Goal: Information Seeking & Learning: Learn about a topic

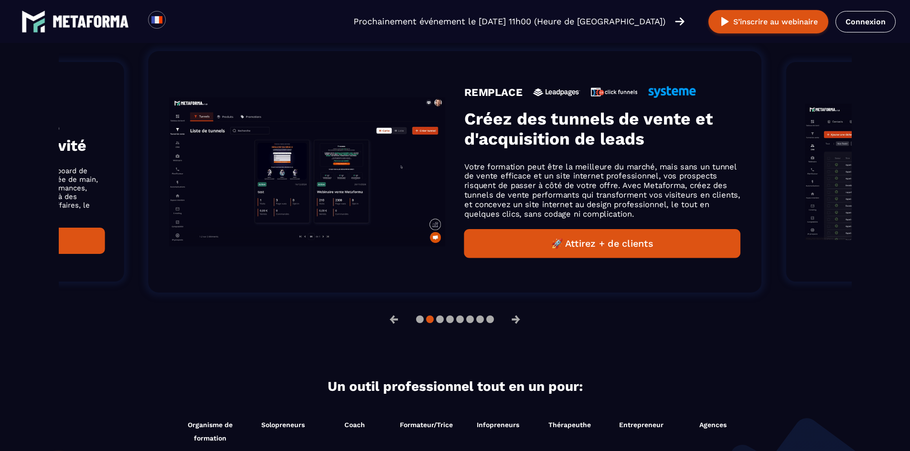
scroll to position [669, 0]
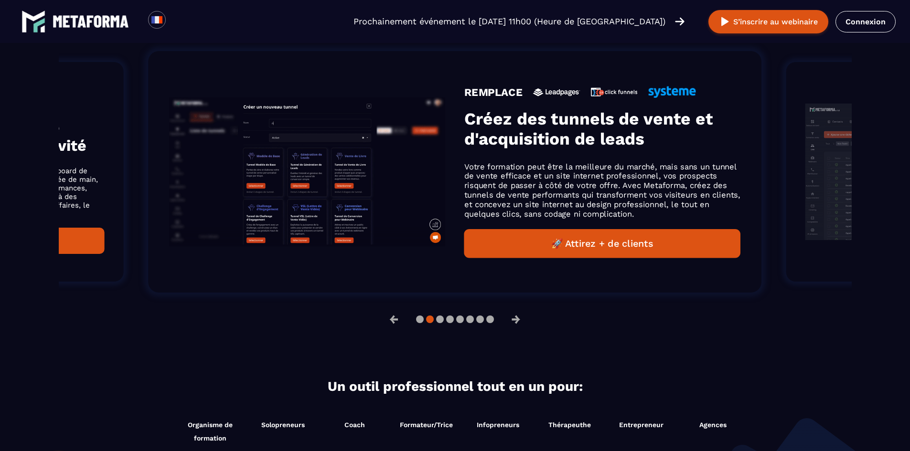
click at [585, 245] on button "🚀 Attirez + de clients" at bounding box center [602, 243] width 276 height 29
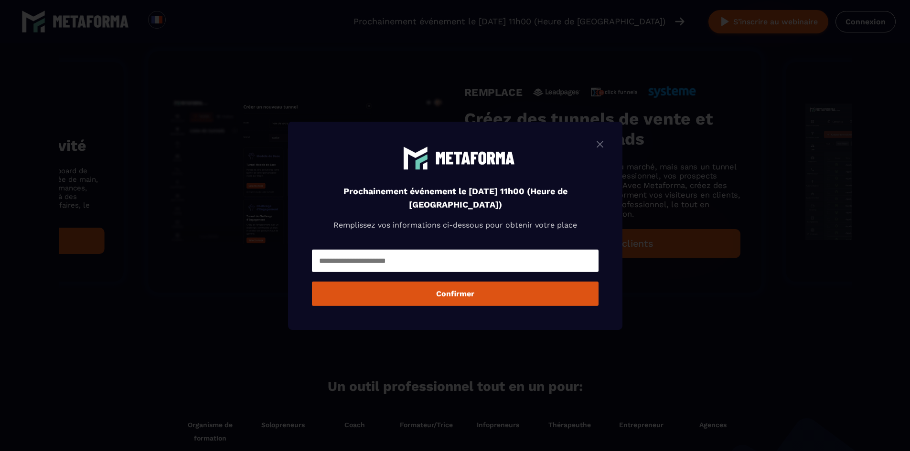
click at [603, 146] on img "Modal window" at bounding box center [599, 144] width 11 height 12
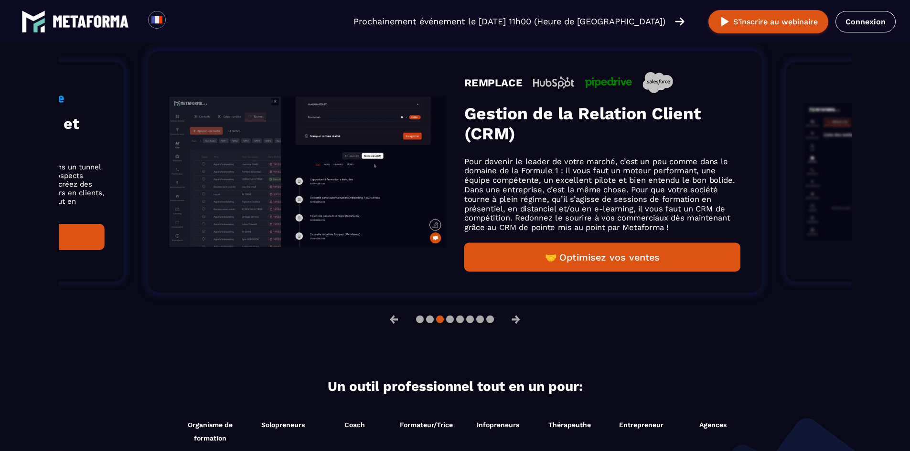
click at [680, 201] on p "Pour devenir le leader de votre marché, c’est un peu comme dans le domaine de l…" at bounding box center [602, 194] width 276 height 75
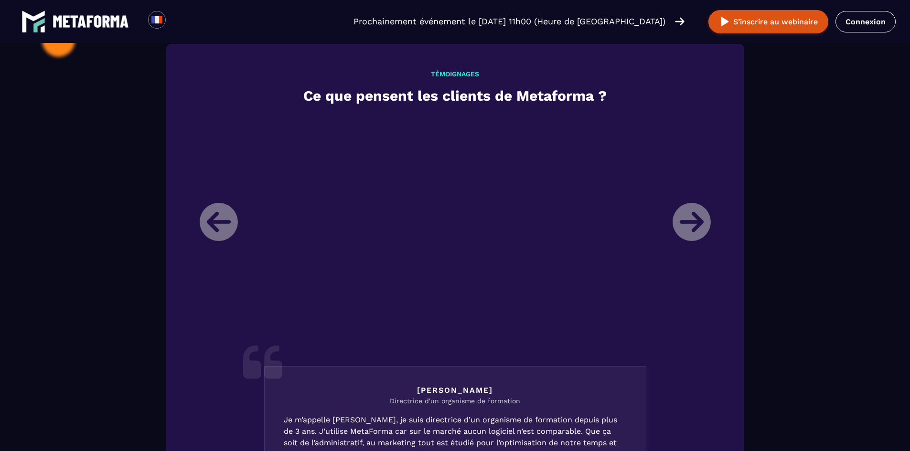
scroll to position [1099, 0]
click at [702, 339] on li "[PERSON_NAME] Directrice d'un organisme de formation Je m’appelle [PERSON_NAME]…" at bounding box center [454, 365] width 525 height 498
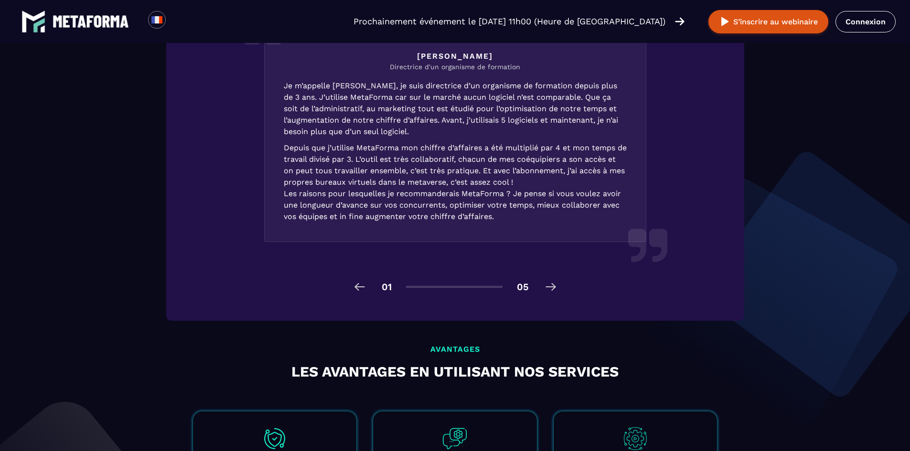
scroll to position [1433, 0]
click at [553, 290] on img at bounding box center [550, 286] width 15 height 15
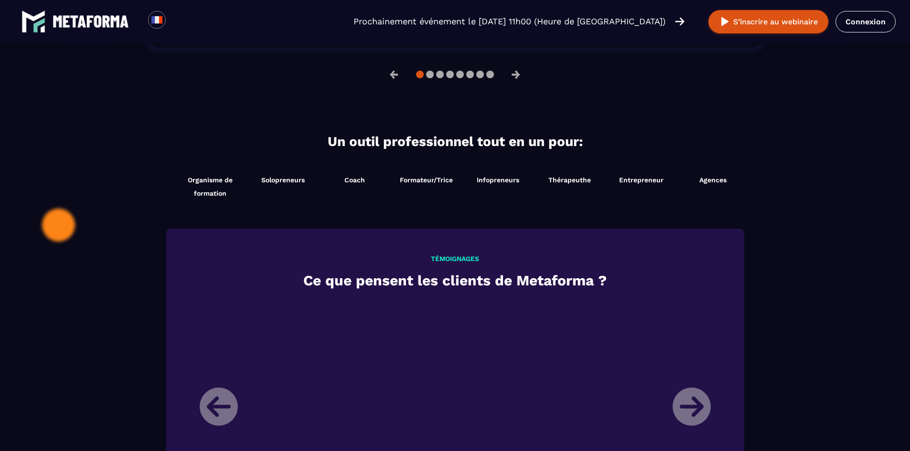
scroll to position [908, 0]
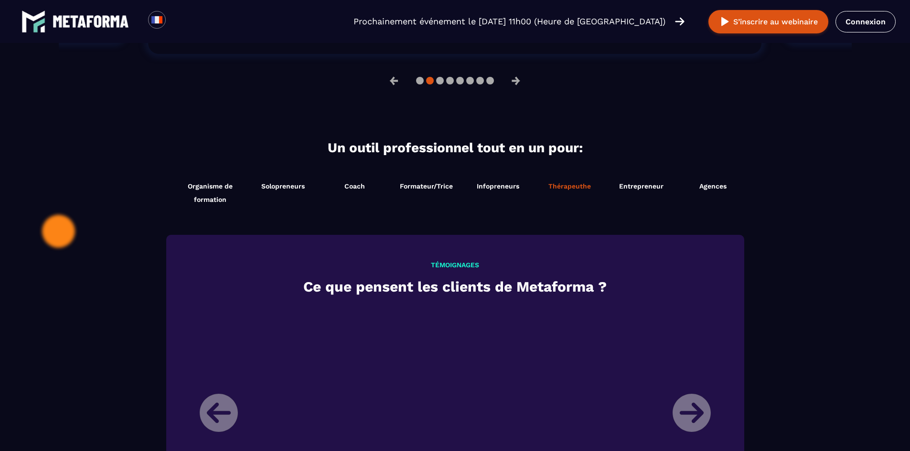
click at [570, 190] on span "Thérapeuthe" at bounding box center [569, 186] width 43 height 8
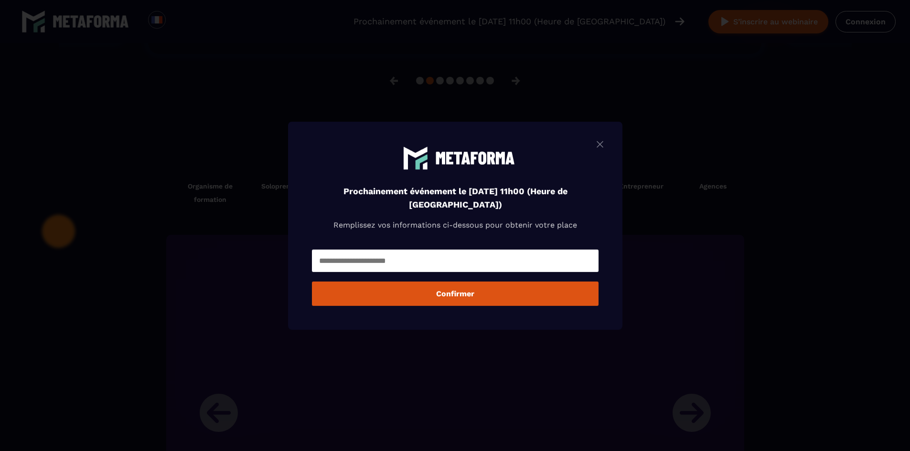
click at [604, 143] on img "Modal window" at bounding box center [599, 144] width 11 height 12
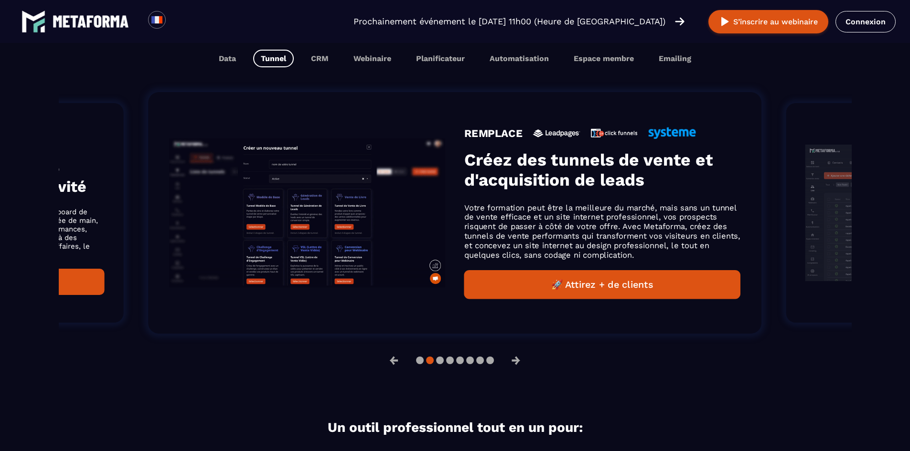
scroll to position [621, 0]
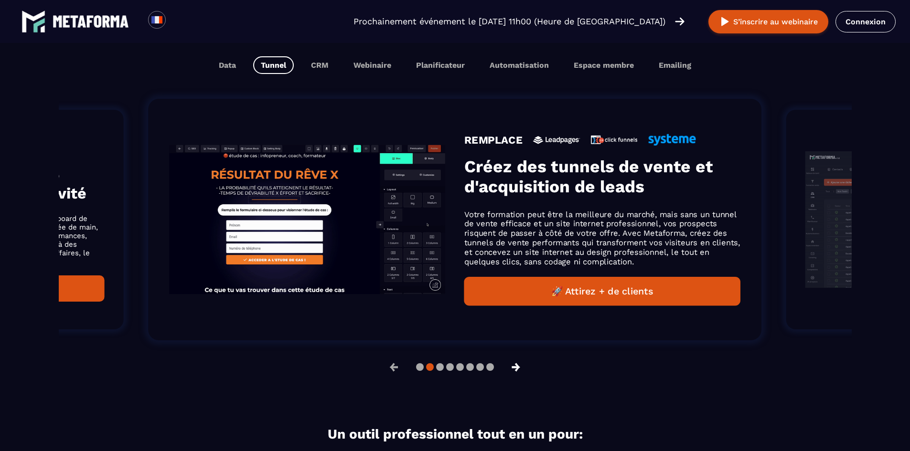
click at [521, 377] on button "→" at bounding box center [515, 367] width 25 height 23
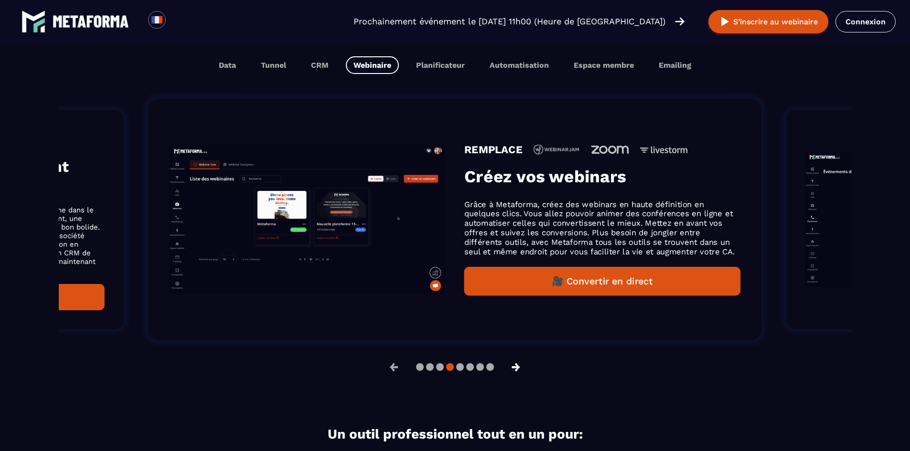
scroll to position [636, 0]
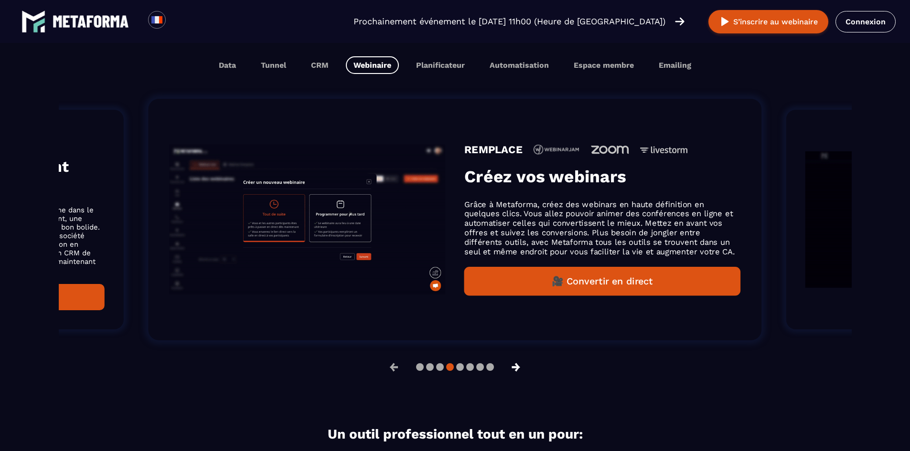
click at [525, 371] on button "→" at bounding box center [515, 367] width 25 height 23
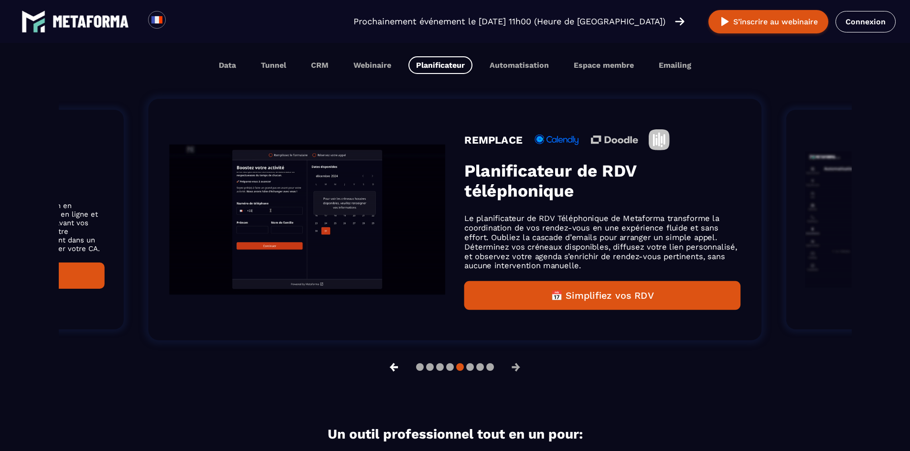
click at [387, 373] on button "←" at bounding box center [394, 367] width 25 height 23
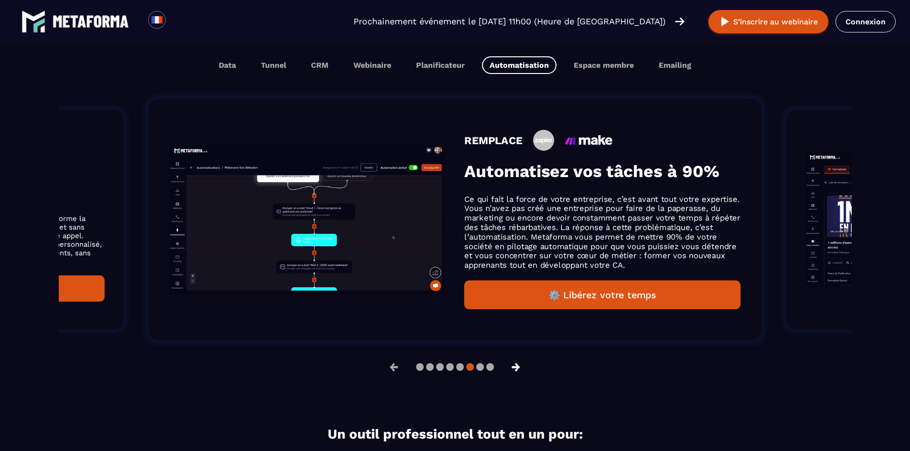
click at [523, 369] on button "→" at bounding box center [515, 367] width 25 height 23
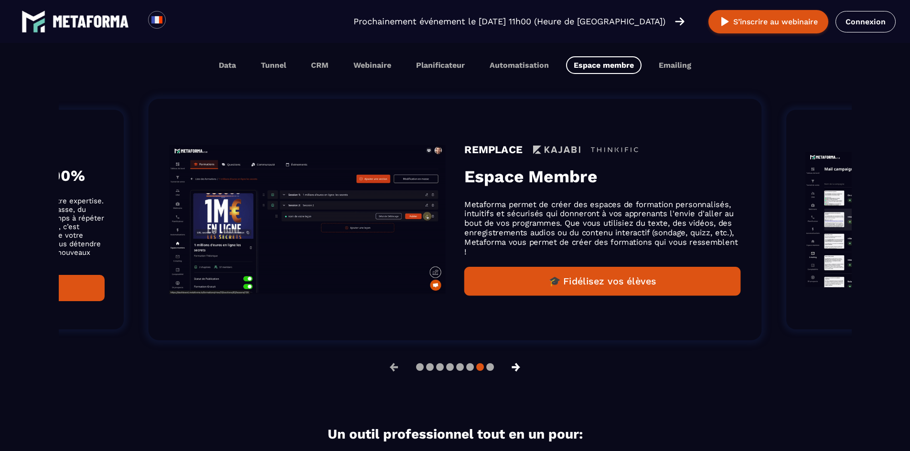
scroll to position [621, 0]
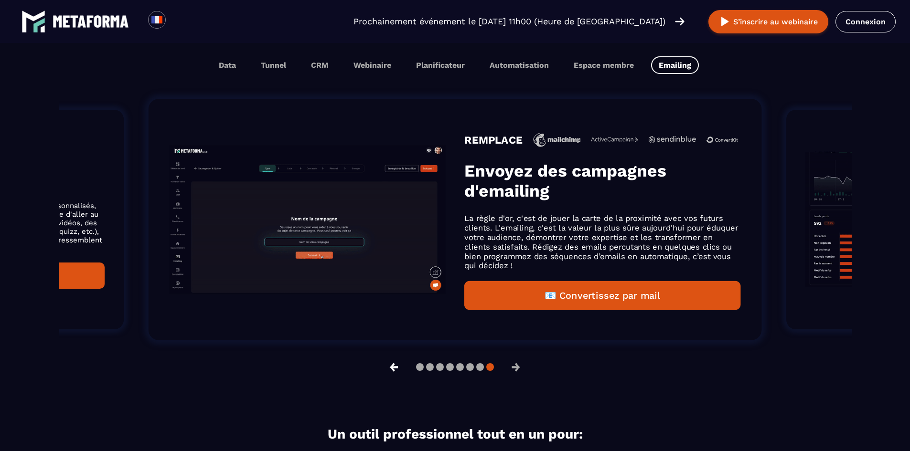
click at [390, 368] on button "←" at bounding box center [394, 367] width 25 height 23
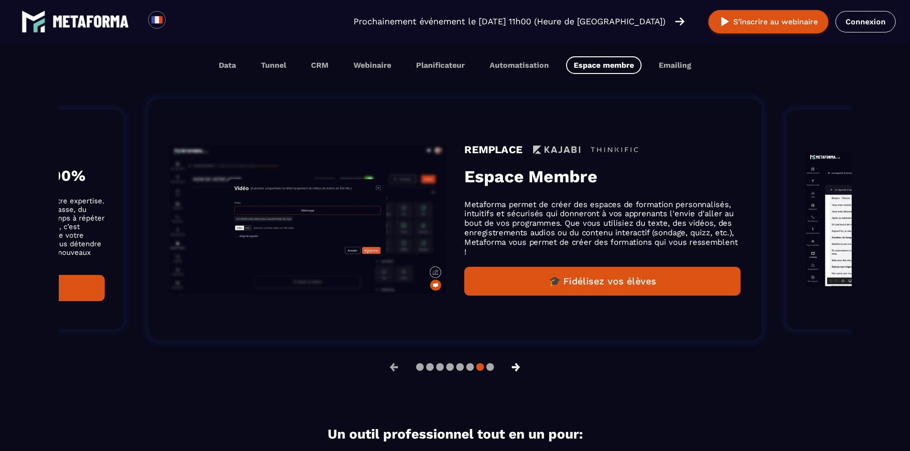
click at [518, 370] on button "→" at bounding box center [515, 367] width 25 height 23
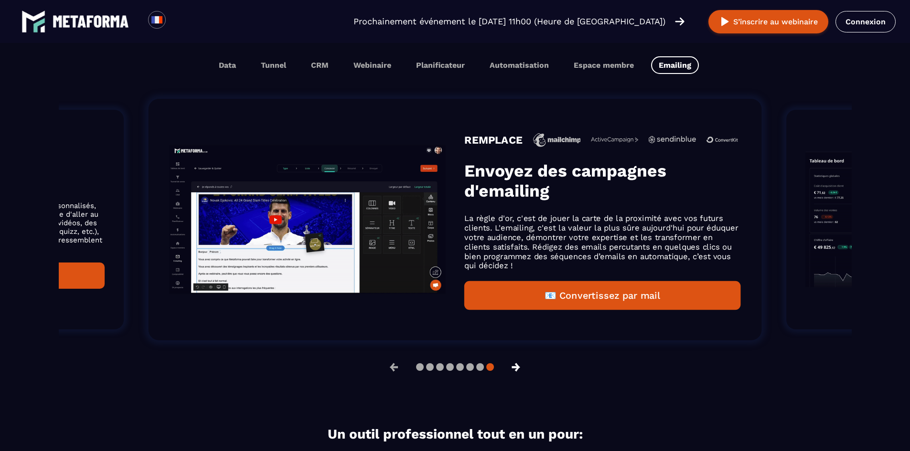
click at [518, 370] on button "→" at bounding box center [515, 367] width 25 height 23
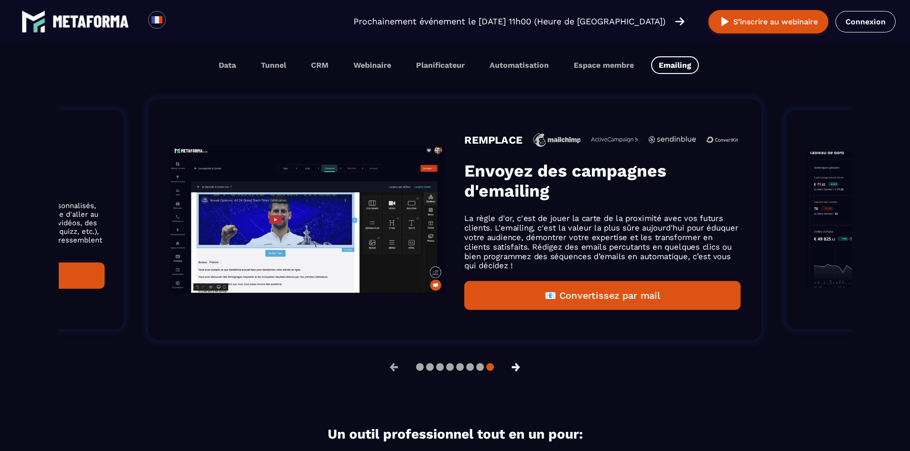
scroll to position [636, 0]
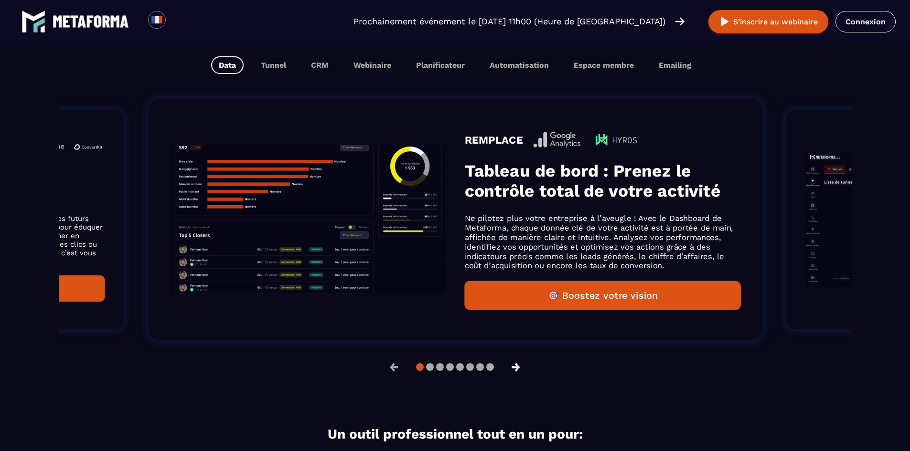
click at [520, 368] on button "→" at bounding box center [515, 367] width 25 height 23
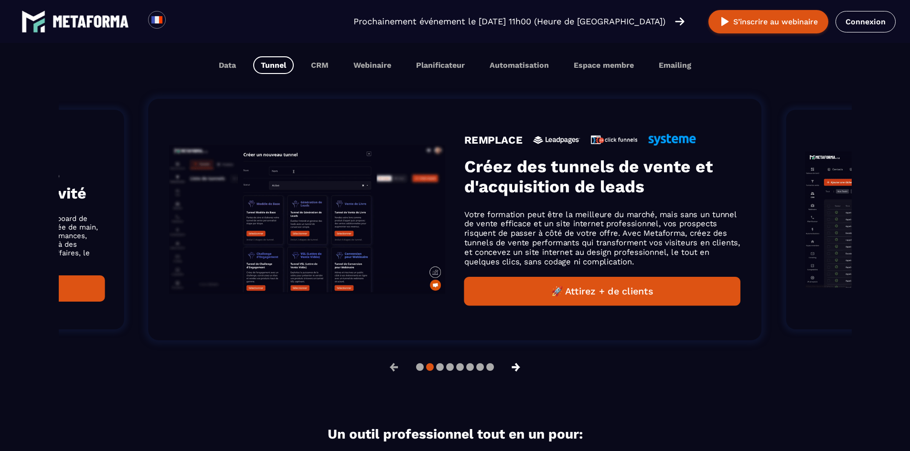
scroll to position [621, 0]
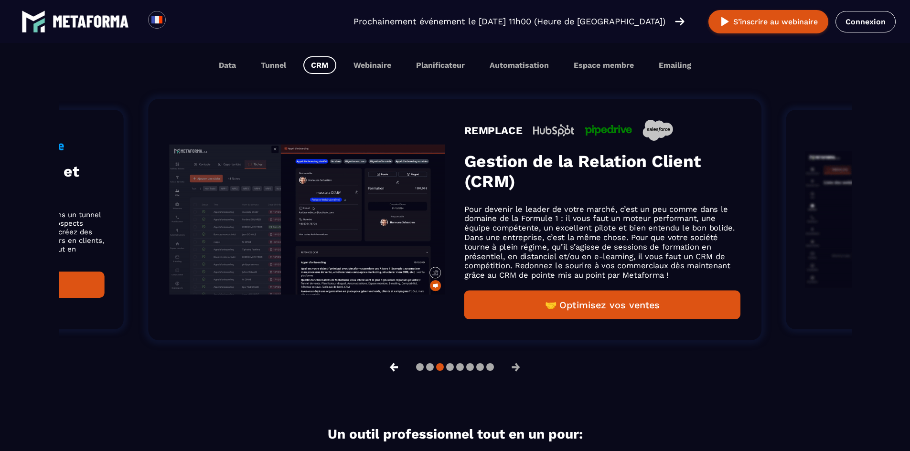
click at [394, 369] on button "←" at bounding box center [394, 367] width 25 height 23
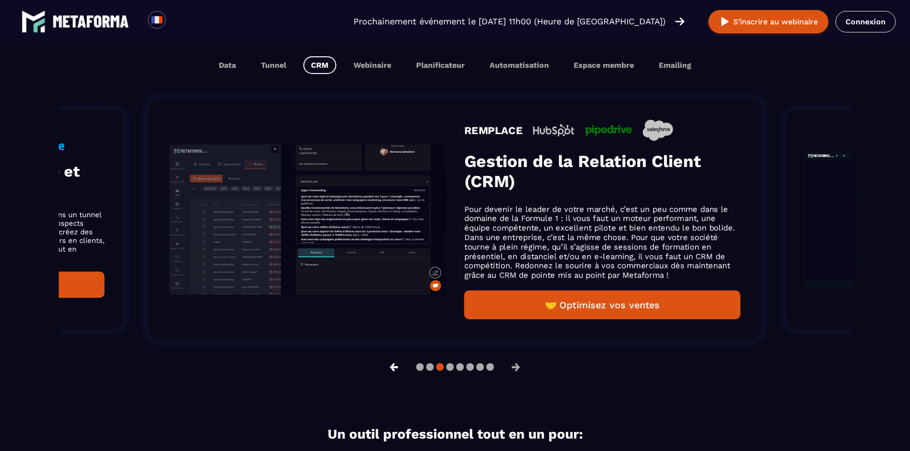
click at [394, 369] on button "←" at bounding box center [394, 367] width 25 height 23
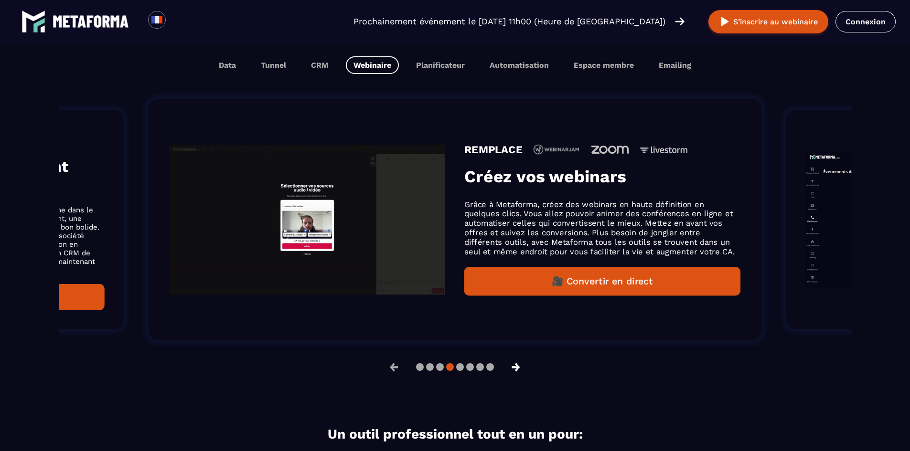
scroll to position [636, 0]
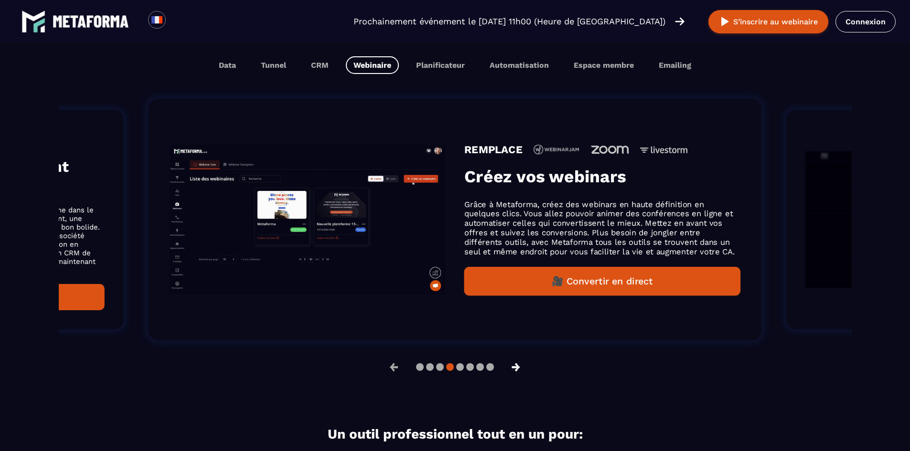
click at [520, 368] on button "→" at bounding box center [515, 367] width 25 height 23
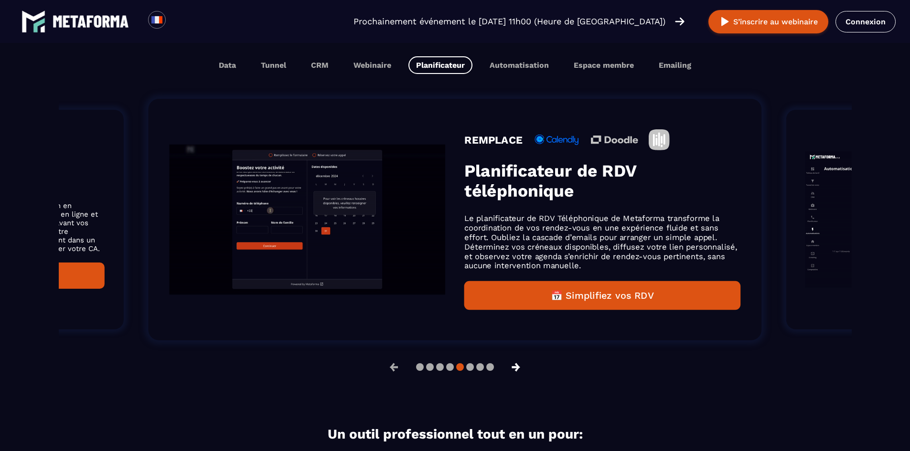
scroll to position [621, 0]
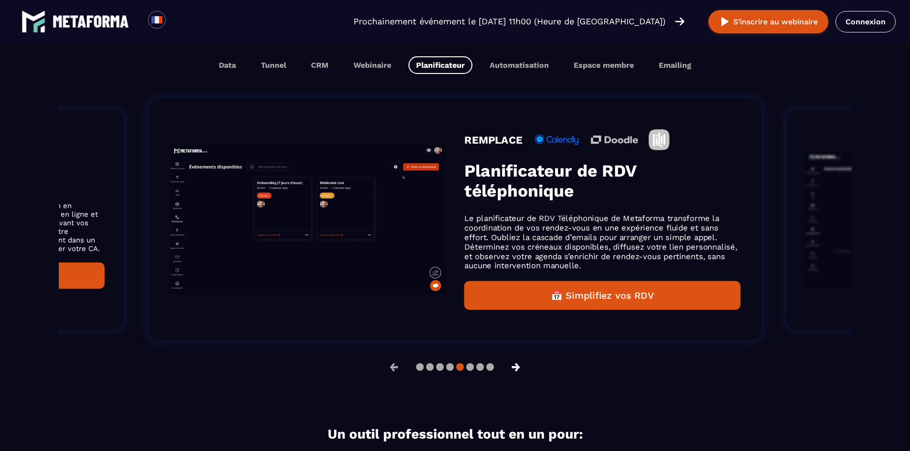
click at [520, 368] on button "→" at bounding box center [515, 367] width 25 height 23
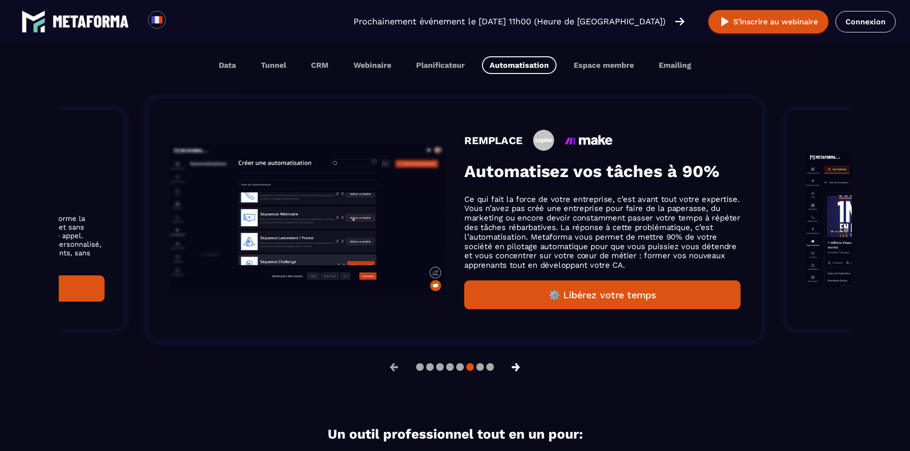
click at [520, 368] on button "→" at bounding box center [515, 367] width 25 height 23
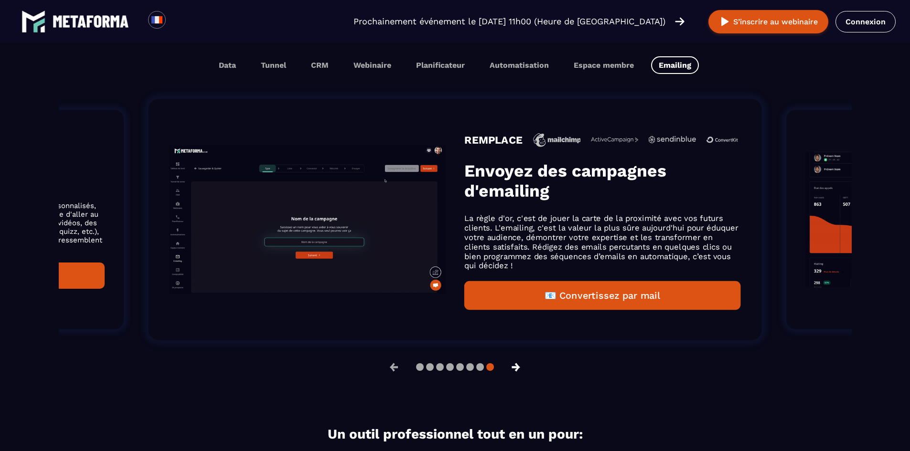
click at [520, 368] on button "→" at bounding box center [515, 367] width 25 height 23
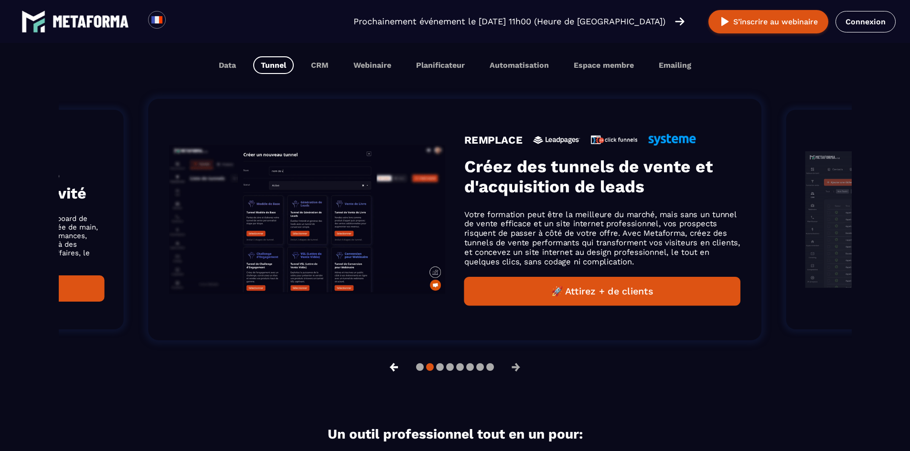
click at [394, 369] on button "←" at bounding box center [394, 367] width 25 height 23
click at [518, 369] on button "→" at bounding box center [515, 367] width 25 height 23
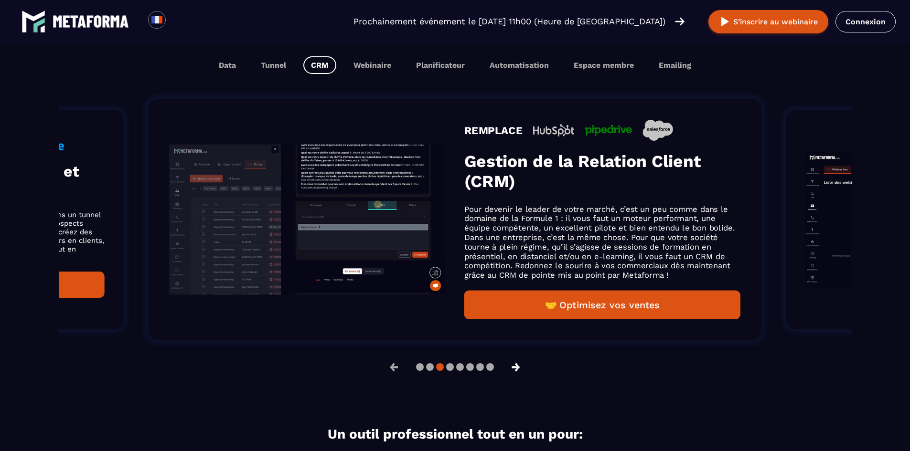
click at [518, 369] on button "→" at bounding box center [515, 367] width 25 height 23
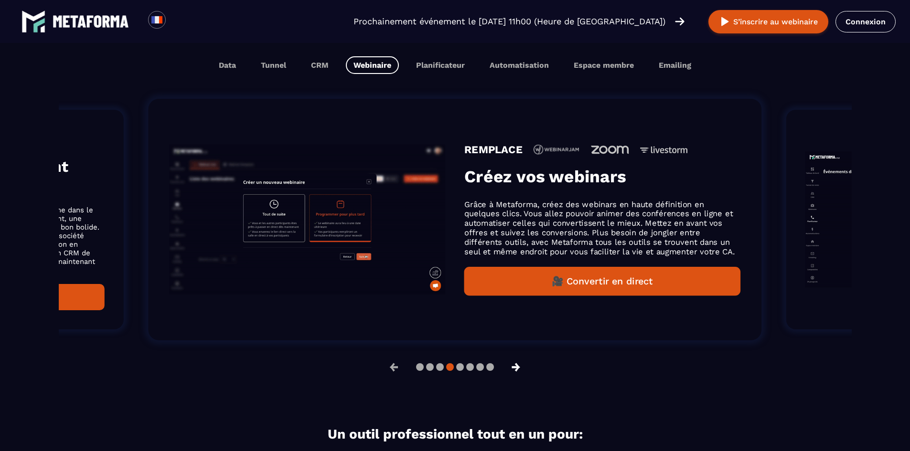
click at [518, 369] on button "→" at bounding box center [515, 367] width 25 height 23
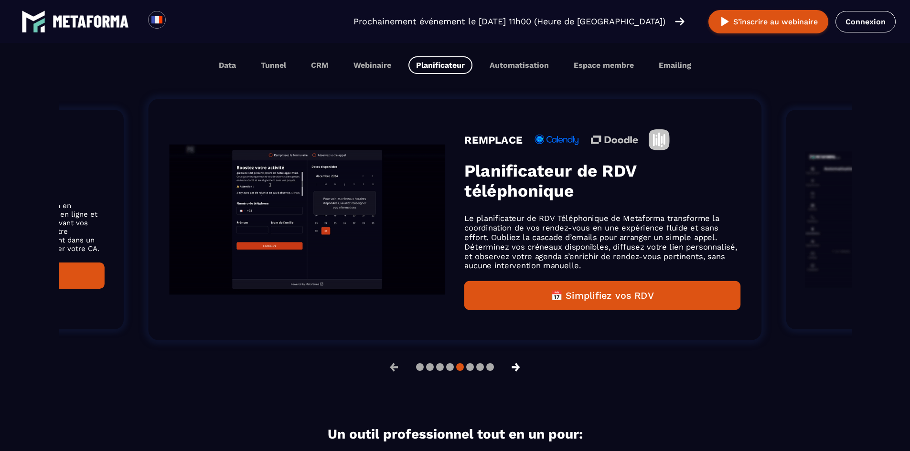
click at [518, 369] on button "→" at bounding box center [515, 367] width 25 height 23
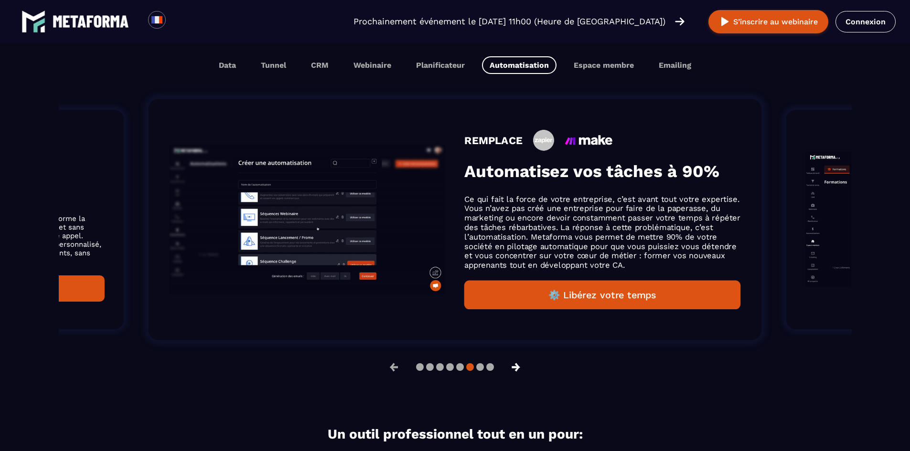
click at [518, 369] on button "→" at bounding box center [515, 367] width 25 height 23
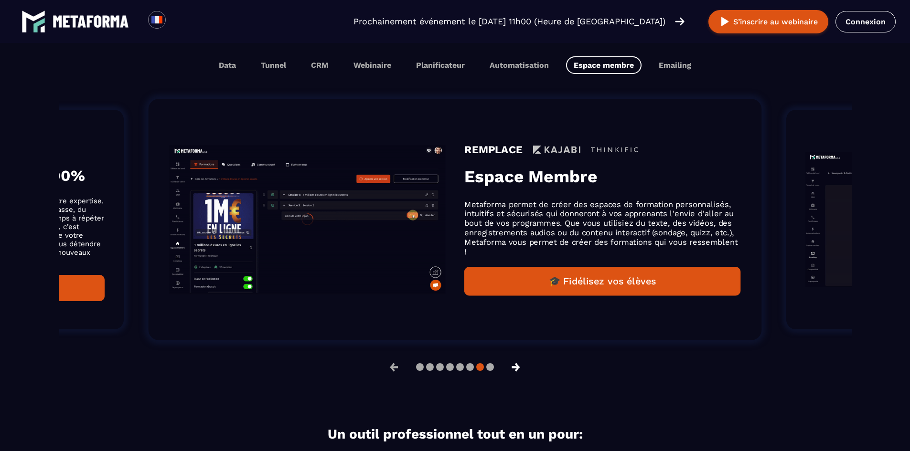
click at [518, 369] on button "→" at bounding box center [515, 367] width 25 height 23
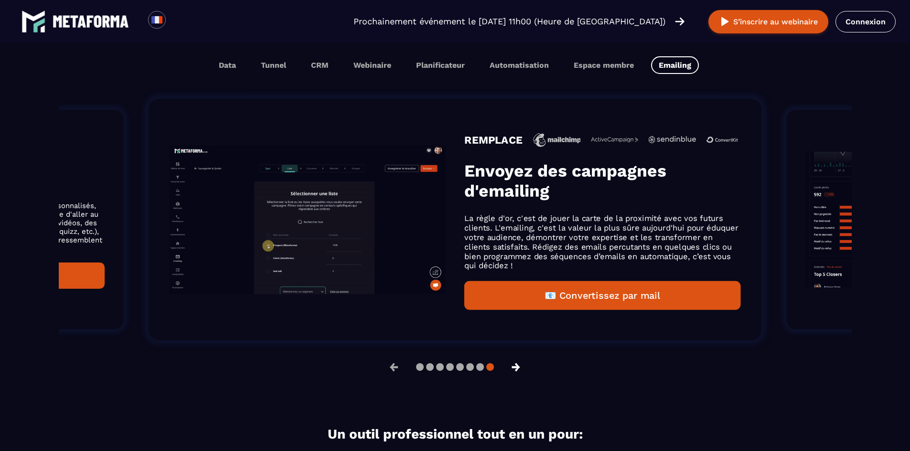
click at [518, 369] on button "→" at bounding box center [515, 367] width 25 height 23
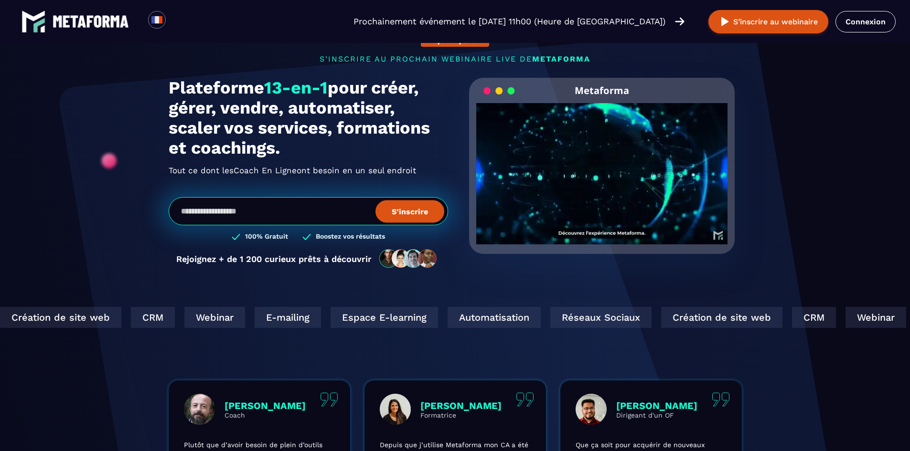
scroll to position [0, 0]
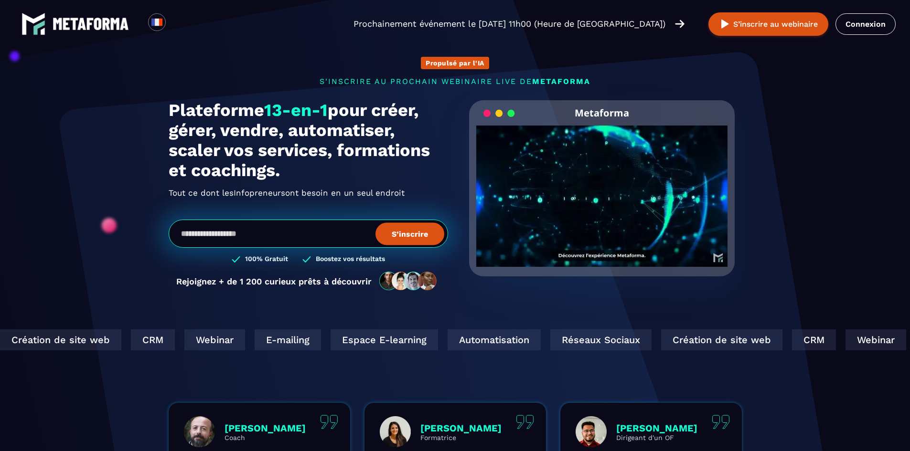
click at [83, 21] on img at bounding box center [91, 24] width 76 height 12
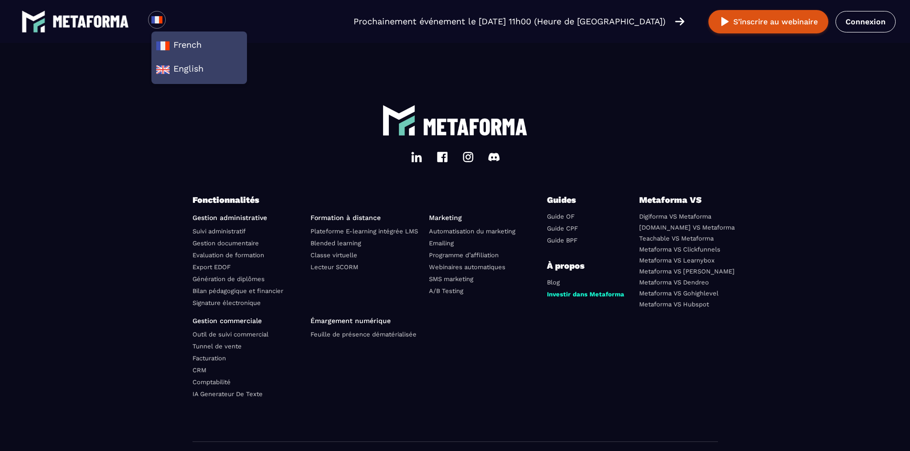
scroll to position [3280, 0]
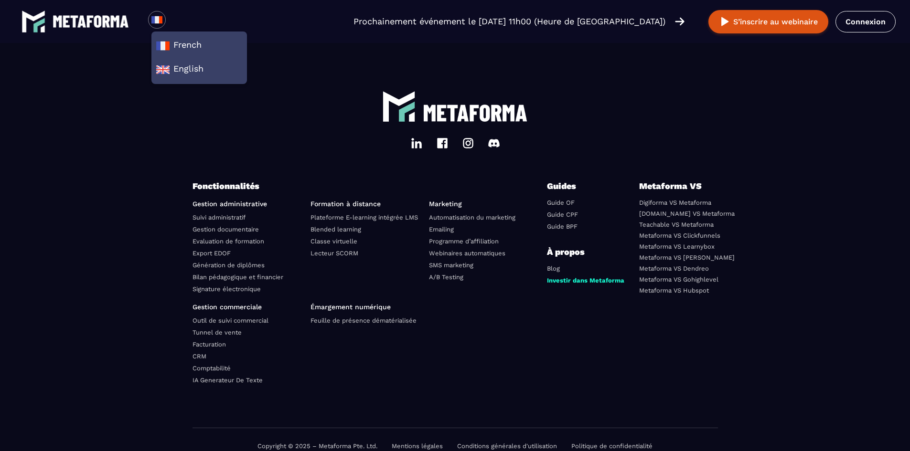
click at [370, 324] on link "Feuille de présence dématérialisée" at bounding box center [363, 320] width 106 height 7
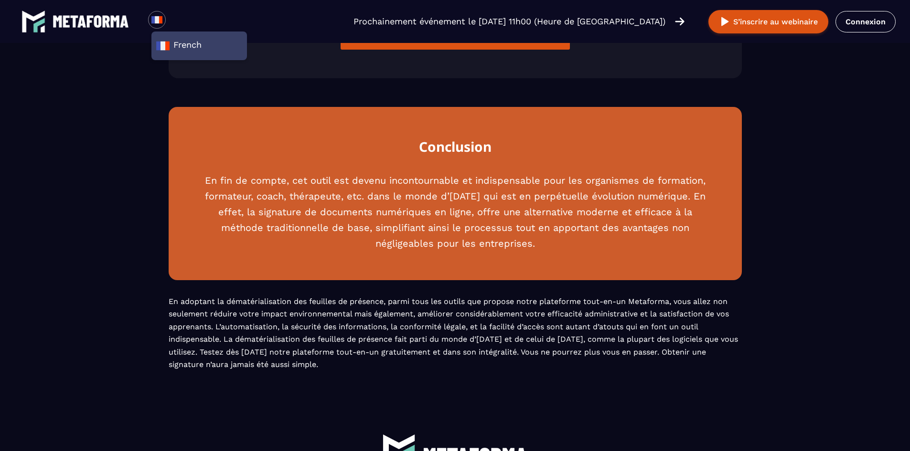
scroll to position [1194, 0]
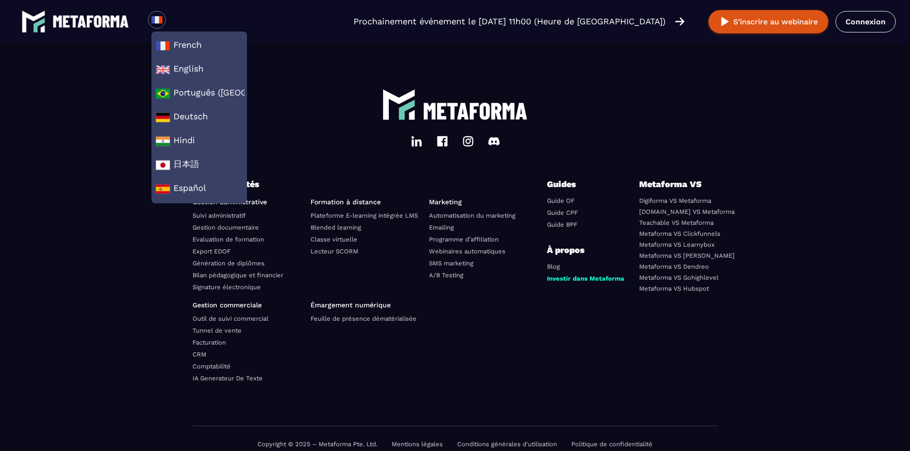
scroll to position [2802, 0]
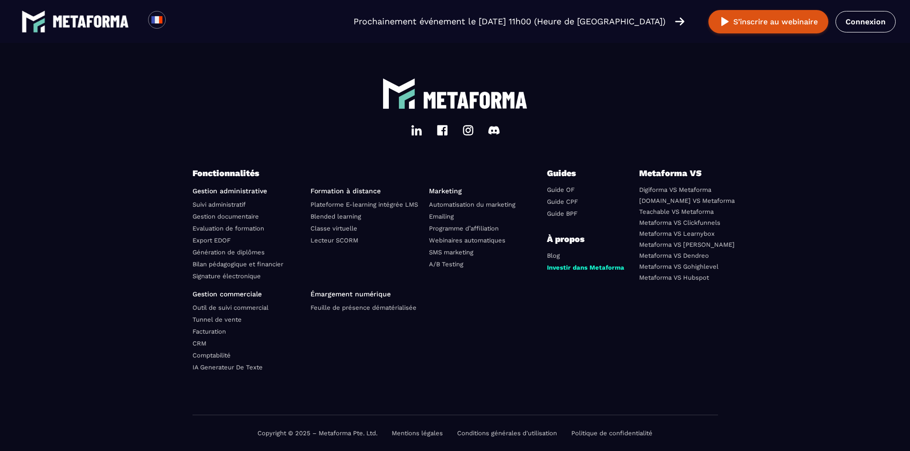
click at [549, 375] on div "Fonctionnalités Gestion administrative Suivi administratif Gestion documentaire…" at bounding box center [454, 291] width 525 height 249
click at [567, 267] on link "Investir dans Metaforma" at bounding box center [585, 267] width 77 height 7
